Goal: Task Accomplishment & Management: Manage account settings

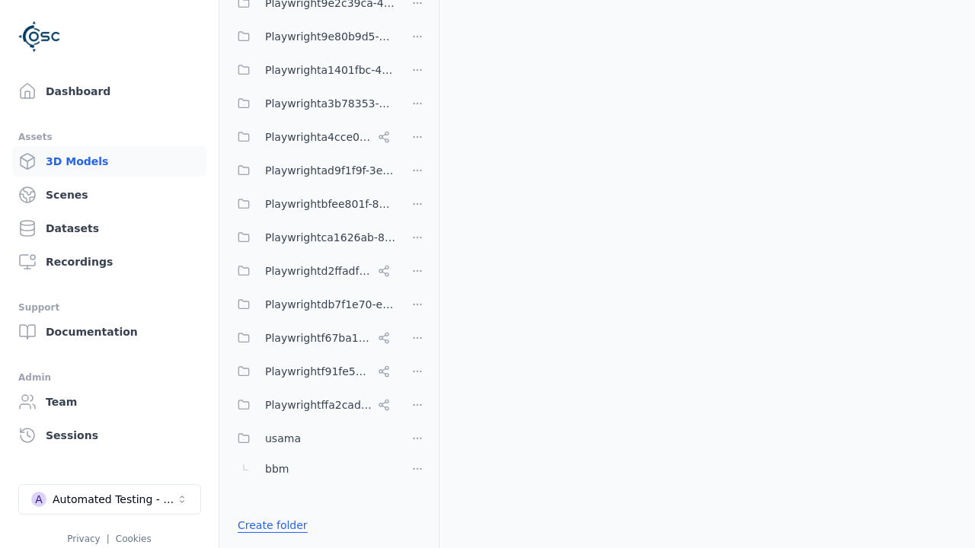
click at [267, 525] on link "Create folder" at bounding box center [273, 525] width 70 height 15
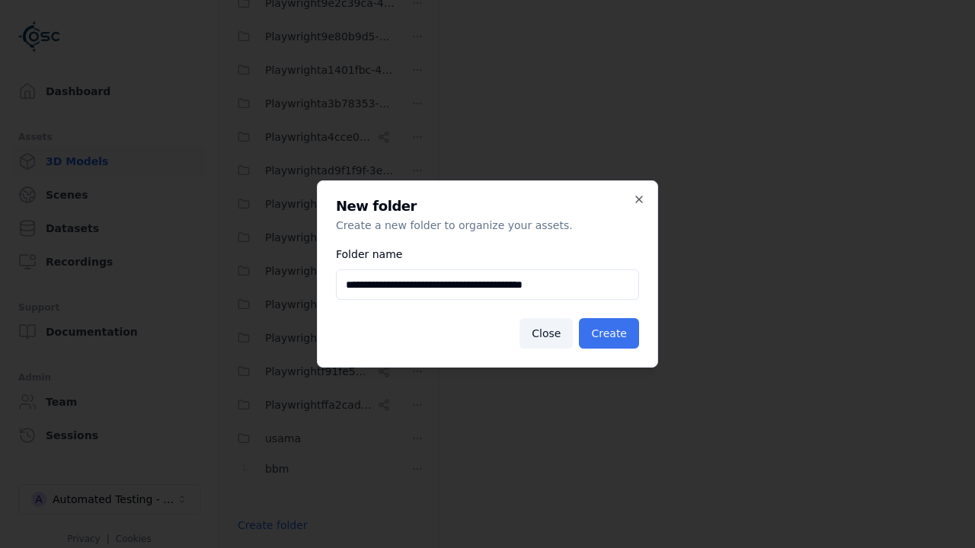
type input "**********"
click at [611, 333] on button "Create" at bounding box center [609, 333] width 60 height 30
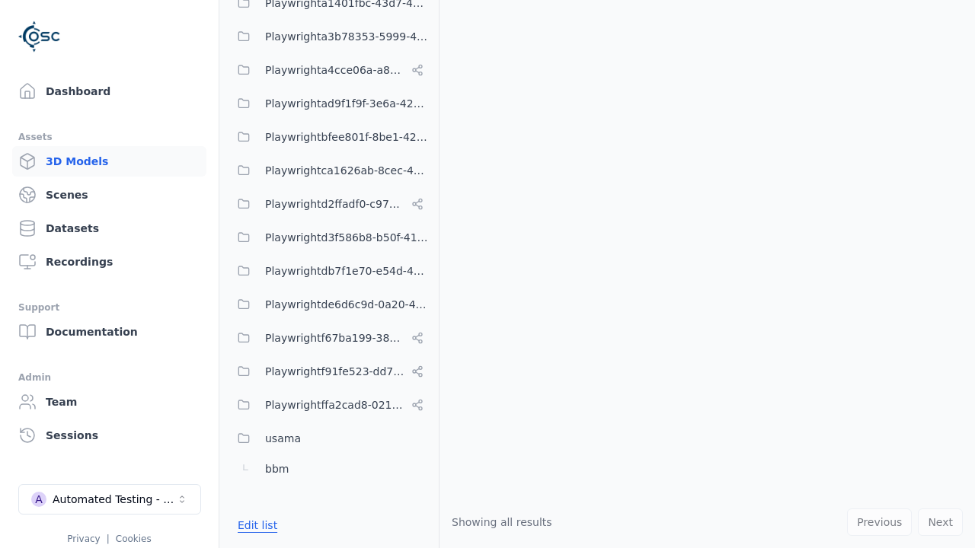
click at [254, 525] on button "Edit list" at bounding box center [257, 525] width 58 height 27
